Goal: Task Accomplishment & Management: Complete application form

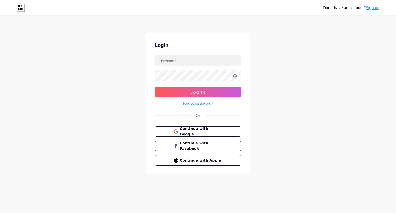
click at [197, 124] on div "Login Log In Forgot password? Or Continue with Google Continue with Facebook Co…" at bounding box center [197, 103] width 103 height 141
click at [203, 126] on button "Continue with Google" at bounding box center [198, 131] width 88 height 11
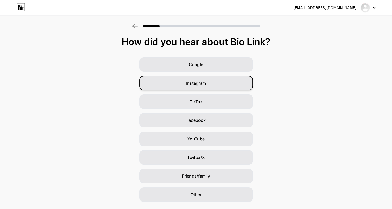
scroll to position [13, 0]
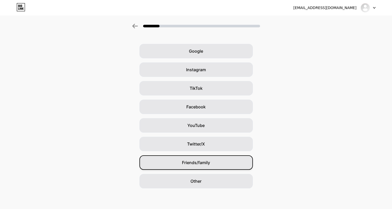
click at [210, 158] on div "Friends/family" at bounding box center [195, 162] width 113 height 14
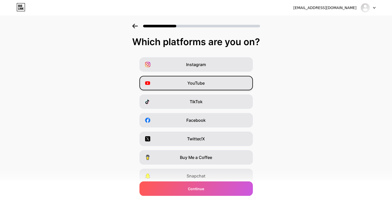
click at [215, 80] on div "YouTube" at bounding box center [195, 83] width 113 height 14
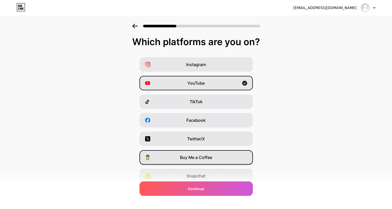
scroll to position [39, 0]
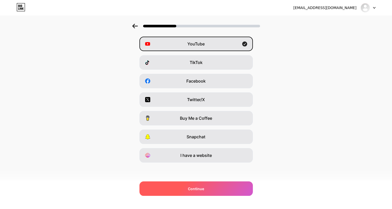
click at [199, 186] on span "Continue" at bounding box center [196, 188] width 16 height 5
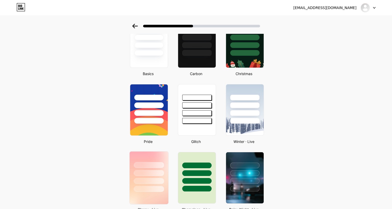
scroll to position [94, 0]
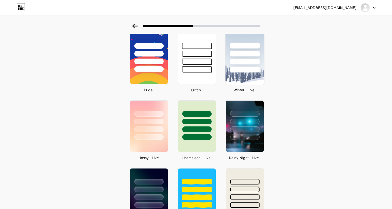
click at [239, 61] on div at bounding box center [245, 62] width 30 height 6
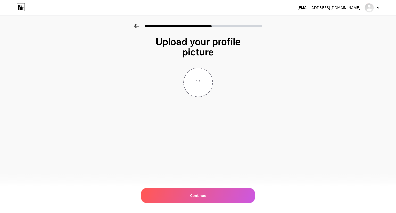
click at [138, 27] on icon at bounding box center [137, 26] width 6 height 5
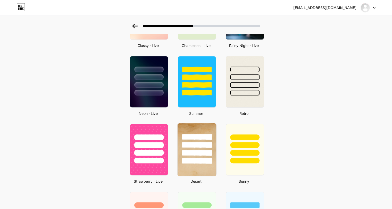
scroll to position [258, 0]
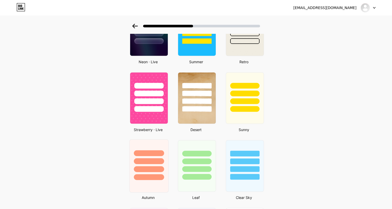
click at [155, 158] on div at bounding box center [149, 161] width 30 height 6
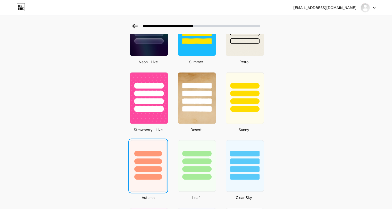
scroll to position [0, 0]
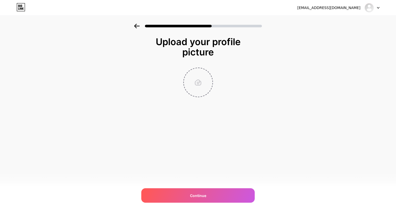
click at [197, 72] on input "file" at bounding box center [198, 82] width 29 height 29
type input "C:\fakepath\ab67616d00001e02dd1923429d7f28eb205c9fe7.jpg"
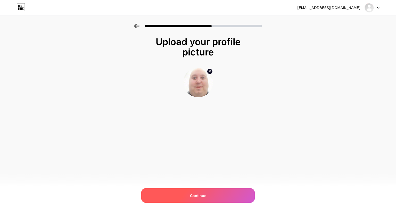
click at [211, 202] on div "Continue" at bounding box center [197, 195] width 113 height 14
click at [210, 198] on div at bounding box center [197, 195] width 113 height 14
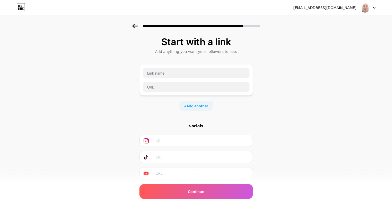
scroll to position [16, 0]
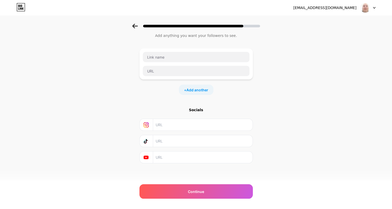
click at [163, 123] on input "text" at bounding box center [203, 125] width 94 height 12
click at [171, 59] on input "text" at bounding box center [196, 57] width 107 height 10
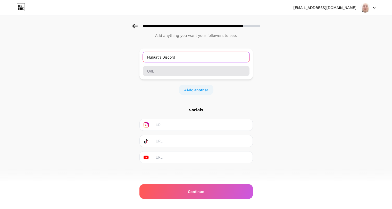
type input "Huburt's Discord"
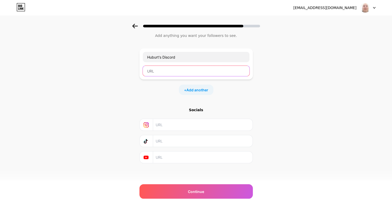
click at [159, 69] on input "text" at bounding box center [196, 71] width 107 height 10
paste input "hubertbell"
type input "hubertbell"
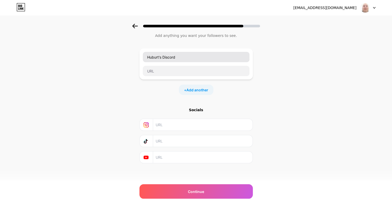
drag, startPoint x: 212, startPoint y: 49, endPoint x: 200, endPoint y: 52, distance: 11.9
click at [200, 52] on div "Huburt's Discord" at bounding box center [195, 63] width 113 height 31
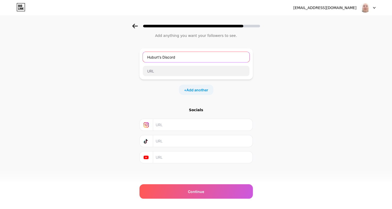
drag, startPoint x: 201, startPoint y: 56, endPoint x: 118, endPoint y: 50, distance: 82.7
click at [118, 50] on div "Start with a link Add anything you want your followers to see. [PERSON_NAME]'s …" at bounding box center [196, 98] width 392 height 181
click at [190, 181] on div "Start with a link Add anything you want your followers to see. + Add another So…" at bounding box center [195, 105] width 113 height 168
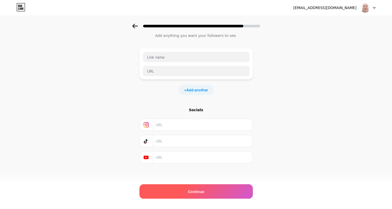
click at [191, 187] on div "Continue" at bounding box center [195, 191] width 113 height 14
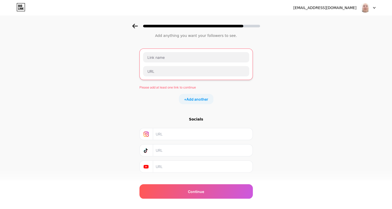
click at [188, 133] on input "text" at bounding box center [203, 134] width 94 height 12
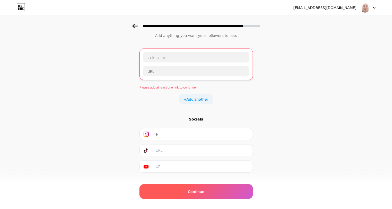
type input "e"
click at [181, 195] on div "Continue" at bounding box center [195, 191] width 113 height 14
click at [181, 193] on div "Continue" at bounding box center [195, 191] width 113 height 14
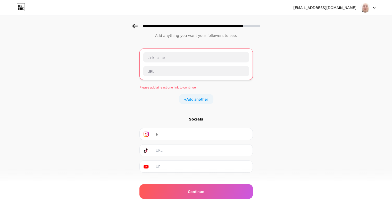
drag, startPoint x: 181, startPoint y: 190, endPoint x: 185, endPoint y: 166, distance: 23.9
click at [185, 183] on div "Start with a link Add anything you want your followers to see. Please add at le…" at bounding box center [195, 110] width 113 height 178
drag, startPoint x: 178, startPoint y: 137, endPoint x: 176, endPoint y: 135, distance: 3.2
click at [177, 135] on input "e" at bounding box center [203, 134] width 94 height 12
drag, startPoint x: 176, startPoint y: 135, endPoint x: 127, endPoint y: 131, distance: 48.8
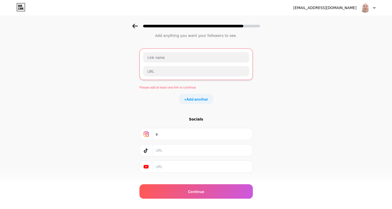
click at [127, 135] on div "Start with a link Add anything you want your followers to see. Please add at le…" at bounding box center [196, 103] width 392 height 190
click at [168, 60] on input "text" at bounding box center [196, 57] width 106 height 10
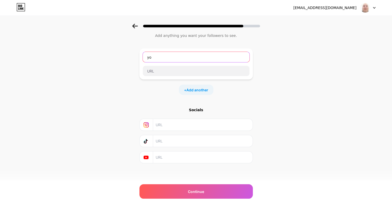
type input "y"
type input "YouTube"
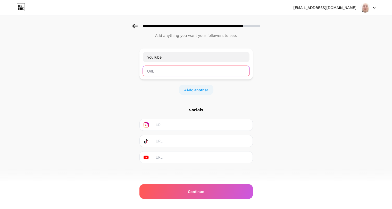
click at [164, 69] on input "text" at bounding box center [196, 71] width 107 height 10
